Goal: Navigation & Orientation: Find specific page/section

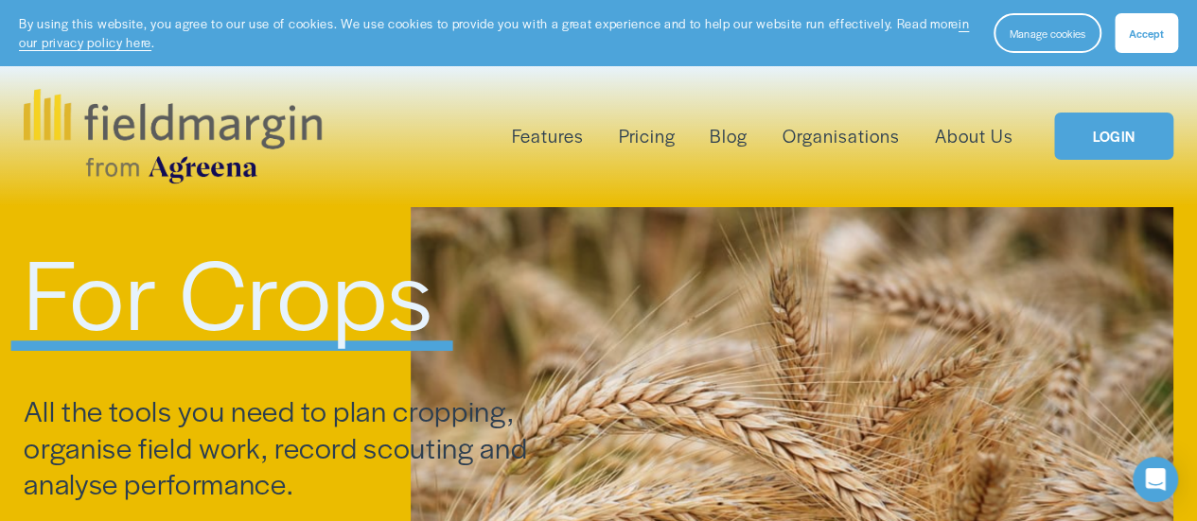
click at [845, 143] on link "Organisations" at bounding box center [840, 136] width 117 height 30
click at [1150, 29] on span "Accept" at bounding box center [1146, 33] width 35 height 15
